Goal: Information Seeking & Learning: Stay updated

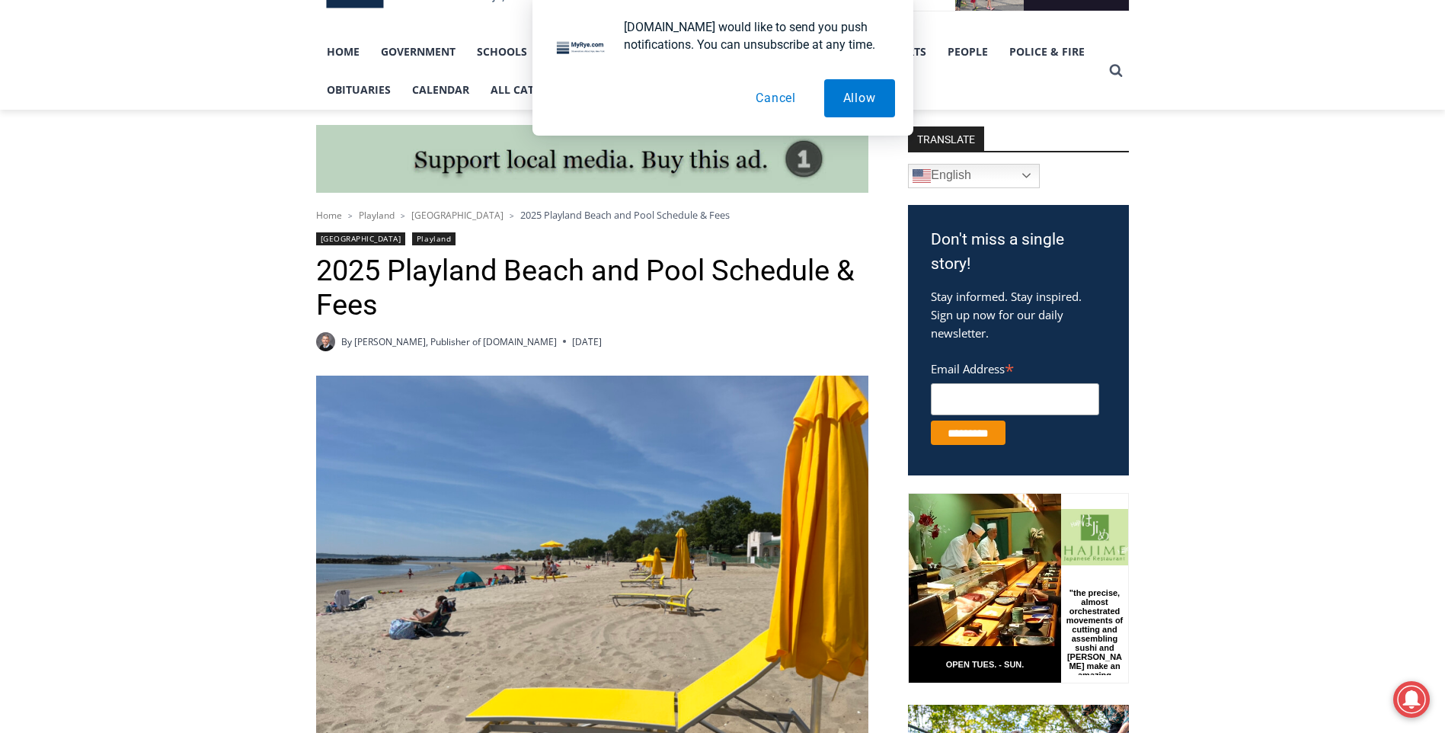
scroll to position [305, 0]
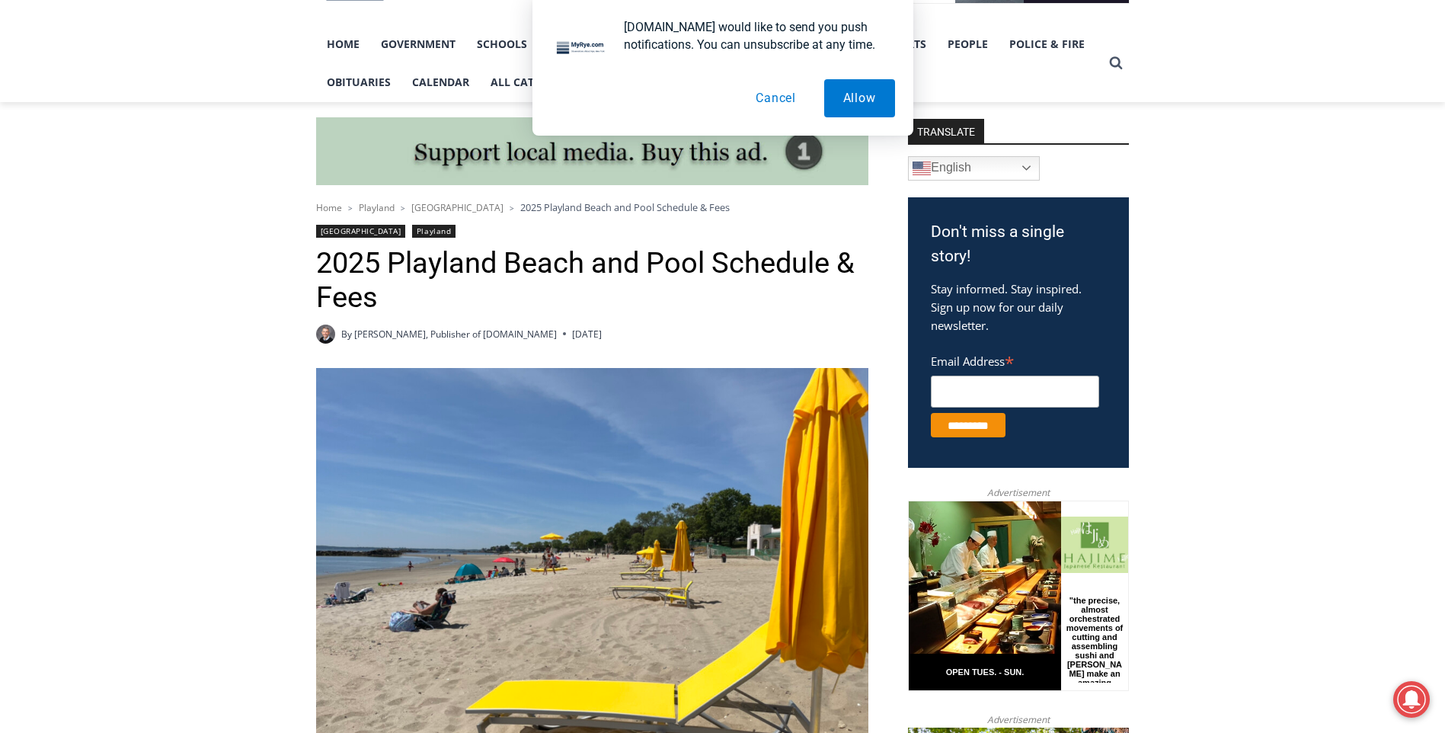
click at [776, 100] on button "Cancel" at bounding box center [776, 98] width 78 height 38
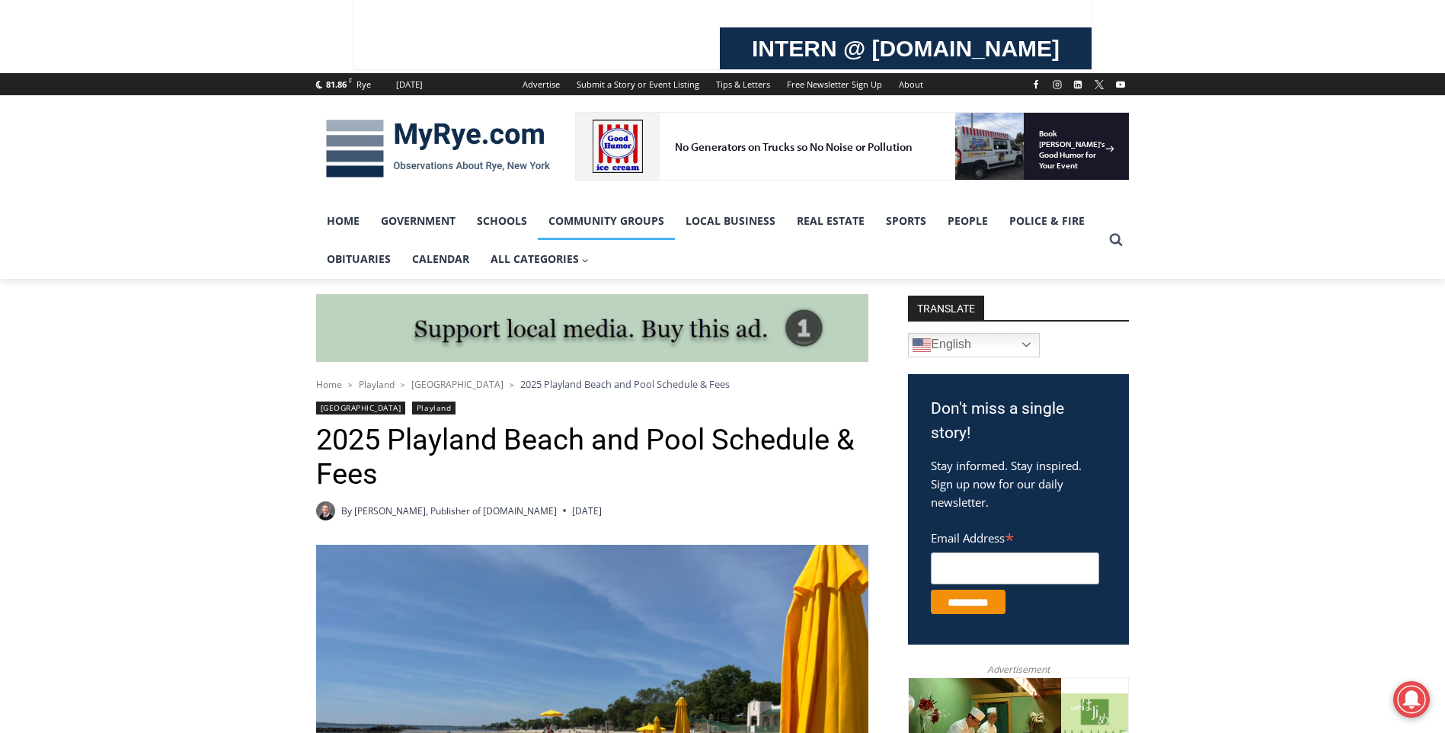
scroll to position [0, 0]
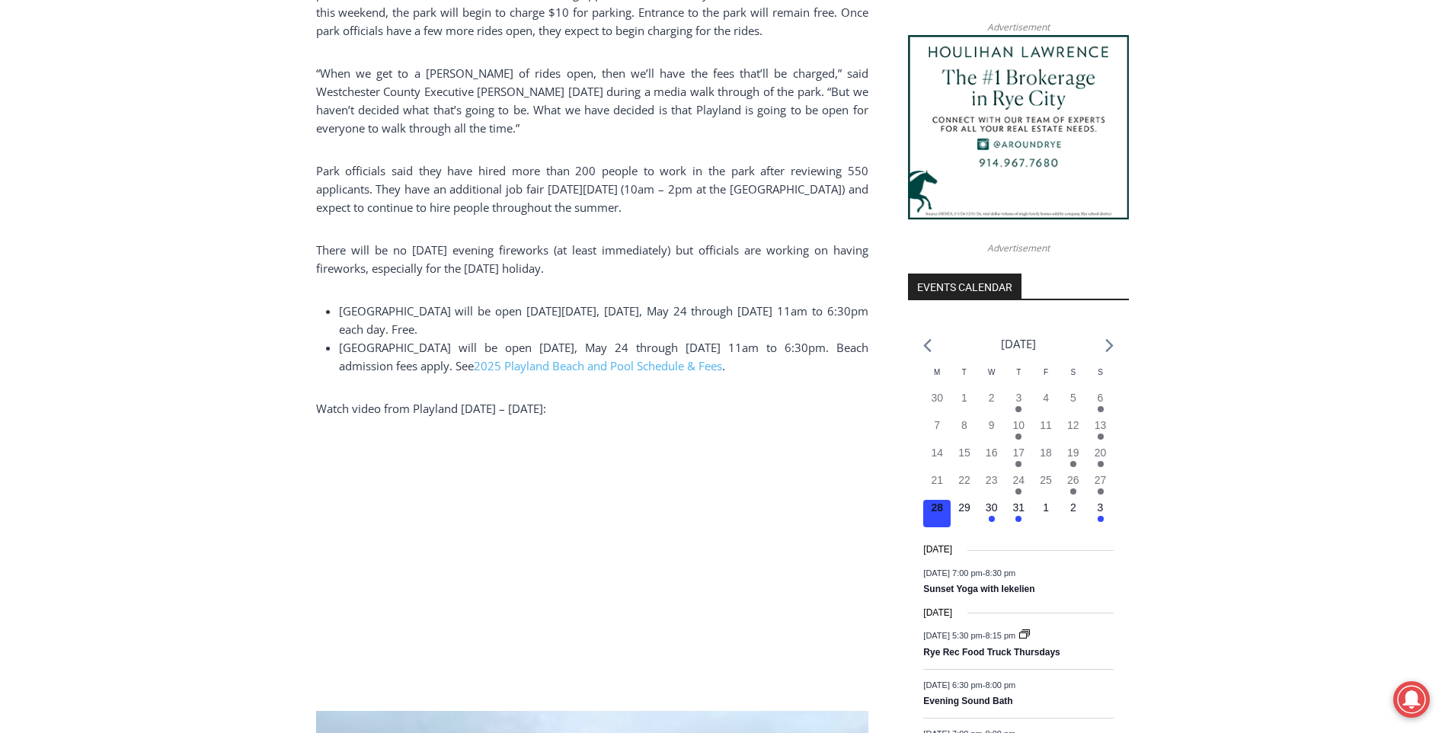
scroll to position [1448, 0]
click at [1109, 332] on li at bounding box center [1110, 342] width 8 height 21
click at [1118, 332] on header "[DATE]" at bounding box center [1019, 348] width 220 height 33
click at [1110, 338] on icon "Next month" at bounding box center [1110, 344] width 8 height 13
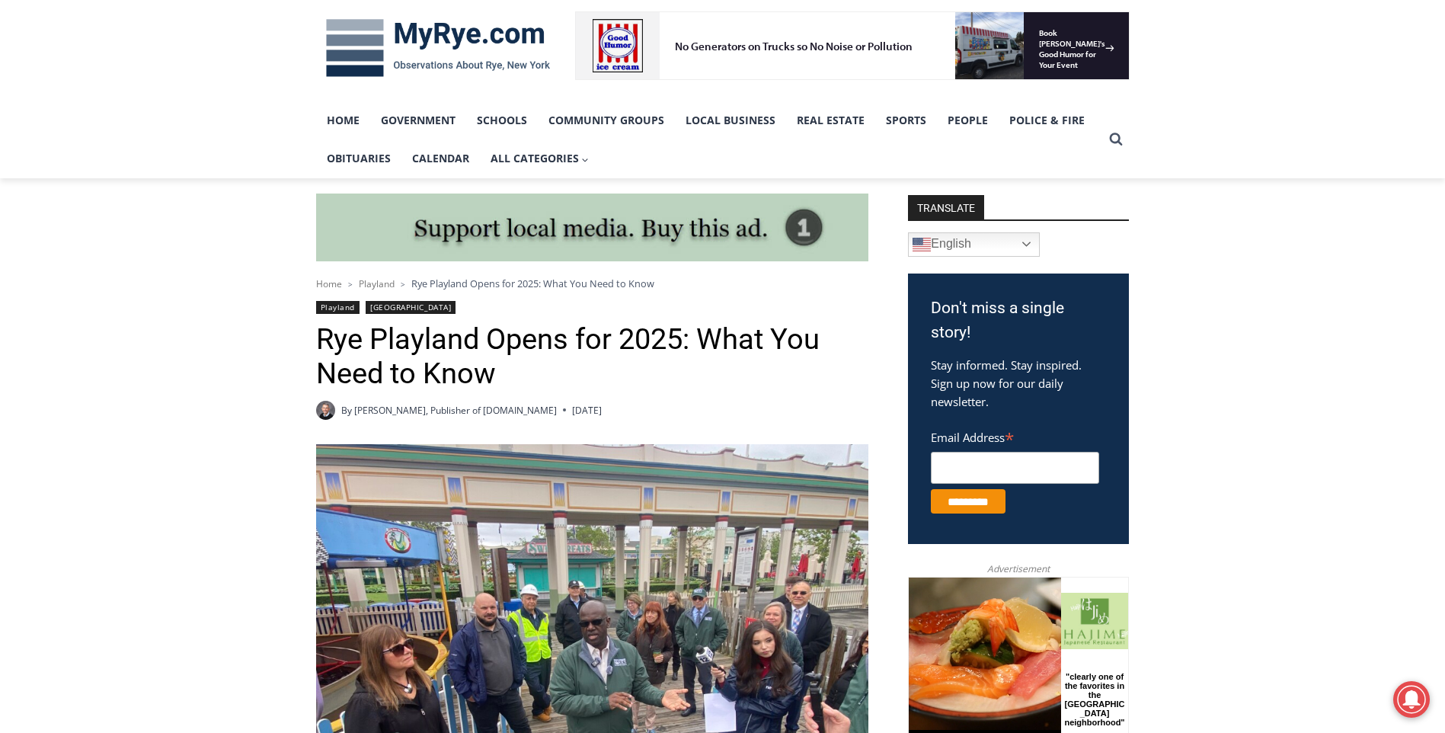
scroll to position [0, 0]
